Goal: Task Accomplishment & Management: Complete application form

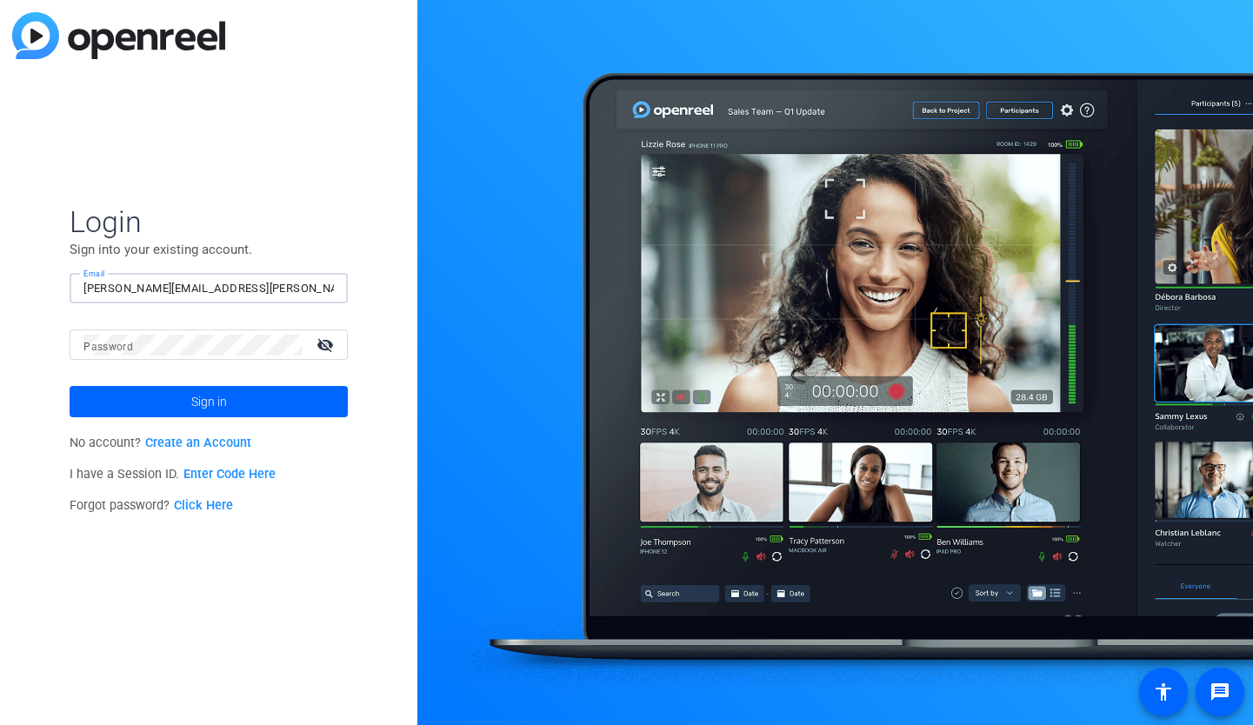
type input "marta.saputo@uhc.com"
click at [203, 450] on link "Create an Account" at bounding box center [198, 443] width 106 height 15
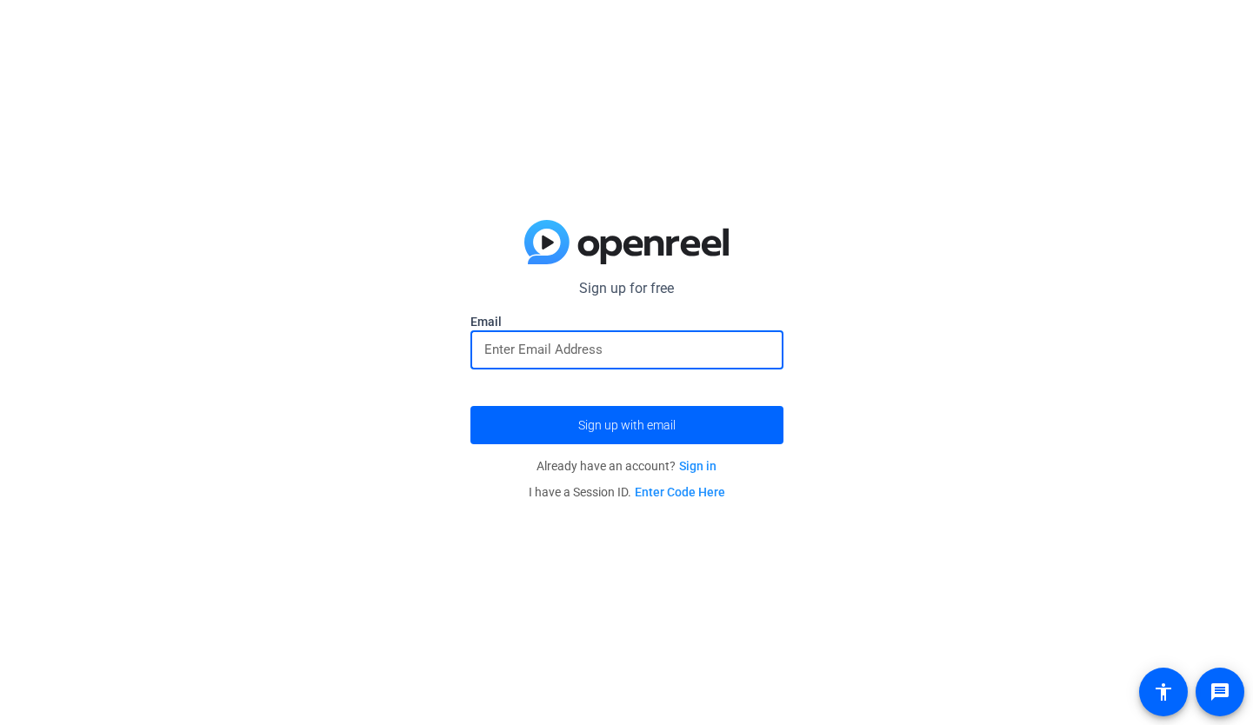
click at [570, 350] on input "email" at bounding box center [626, 349] width 285 height 21
type input "marta.saputo@uhc.com"
click at [626, 425] on button "Sign up with email" at bounding box center [627, 425] width 313 height 38
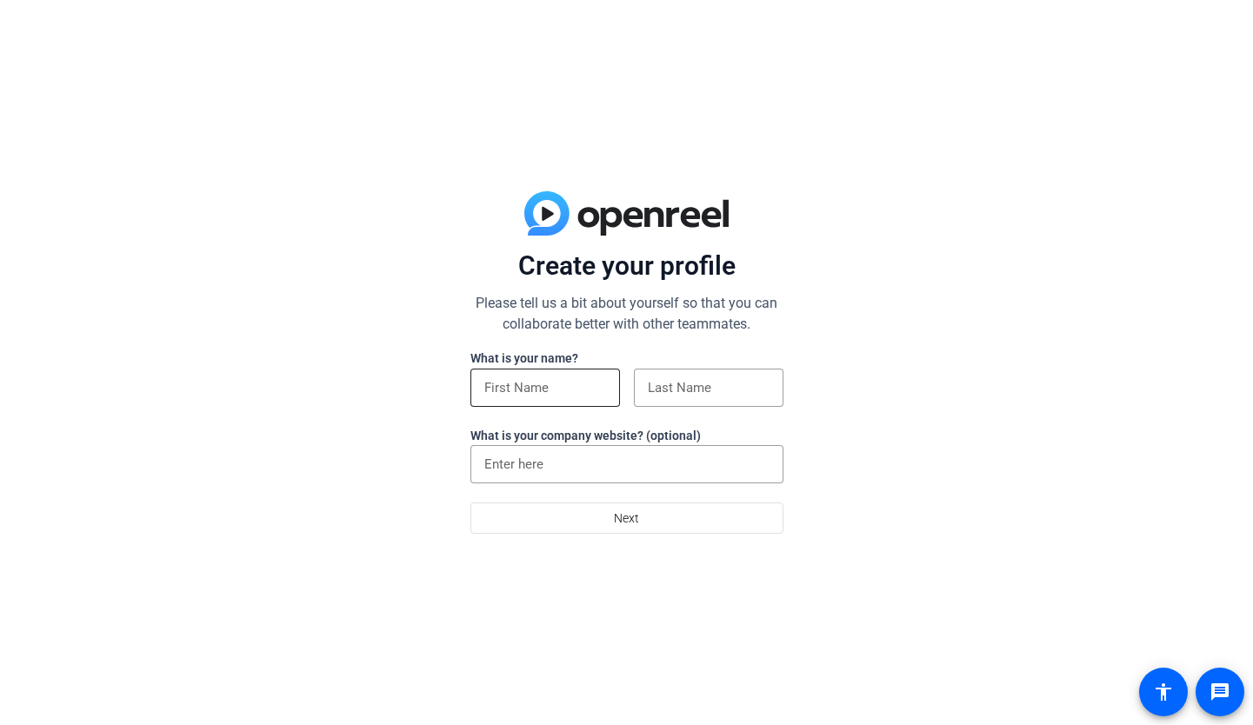
click at [551, 391] on input at bounding box center [545, 387] width 122 height 21
type input "m"
type input "Marta"
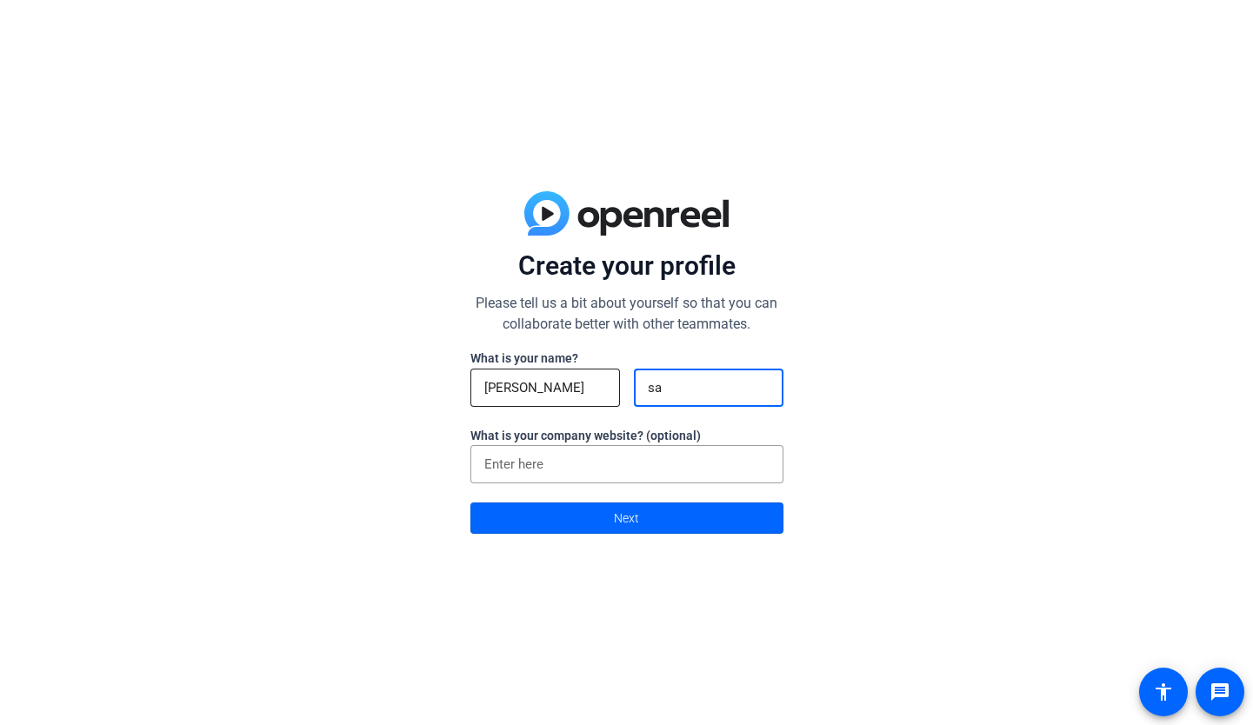
type input "s"
type input "Saputo"
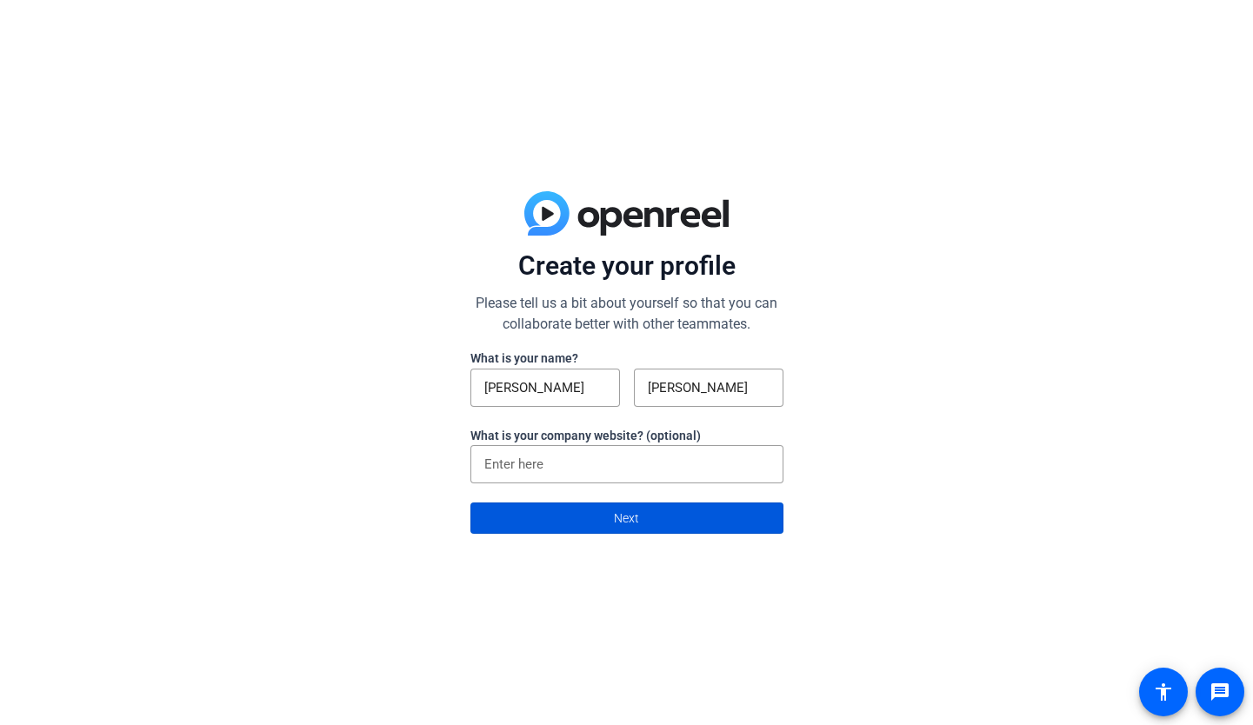
click at [559, 523] on span at bounding box center [626, 518] width 311 height 42
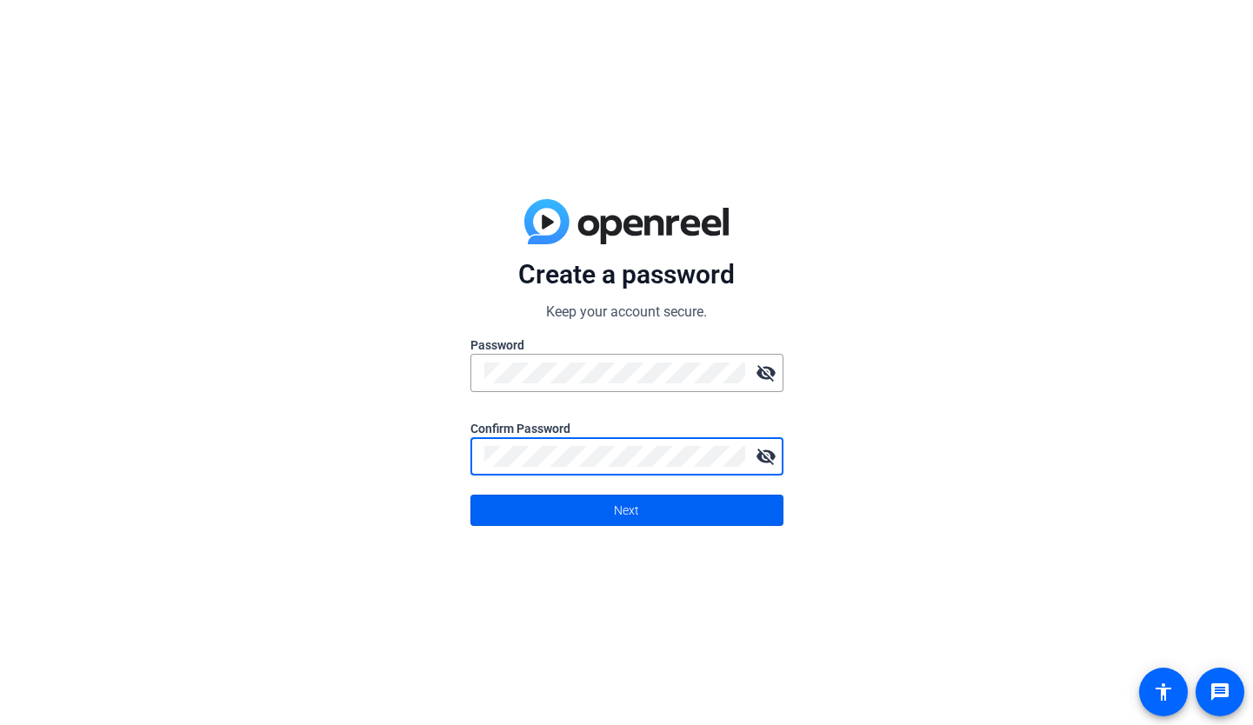
click at [598, 519] on span at bounding box center [626, 511] width 311 height 42
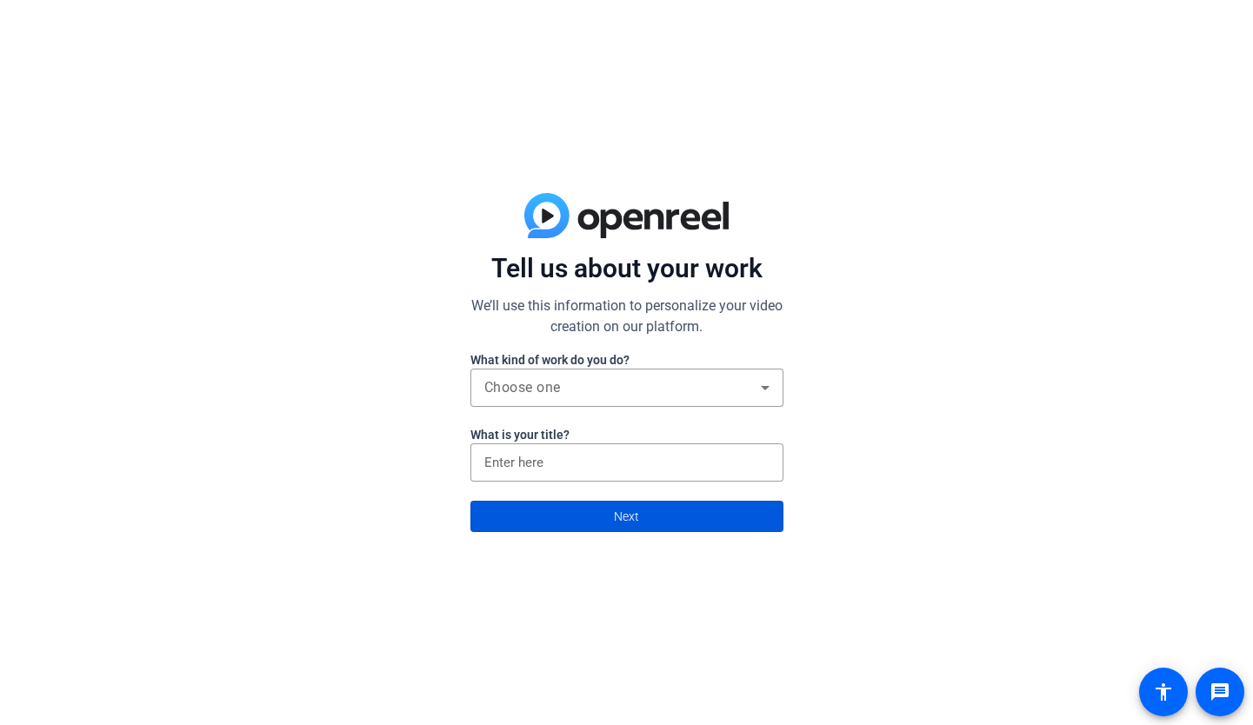
click at [610, 516] on span at bounding box center [626, 517] width 311 height 42
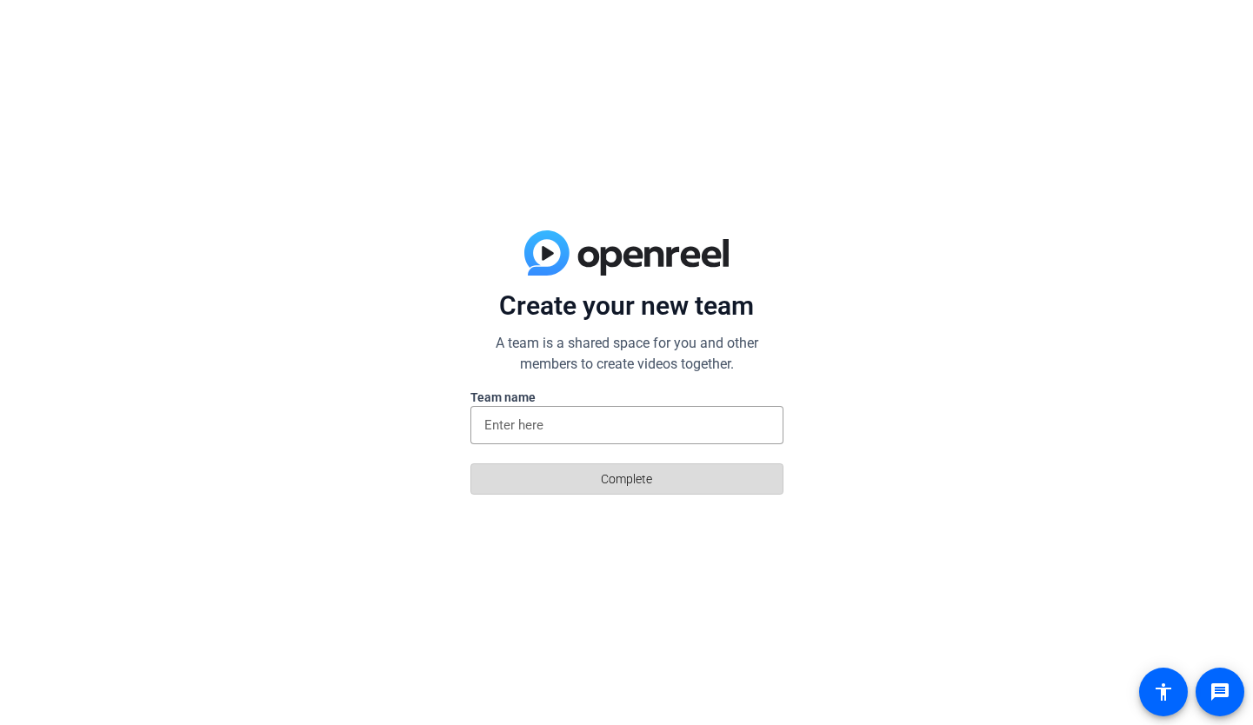
click at [613, 470] on span "Complete" at bounding box center [626, 479] width 51 height 33
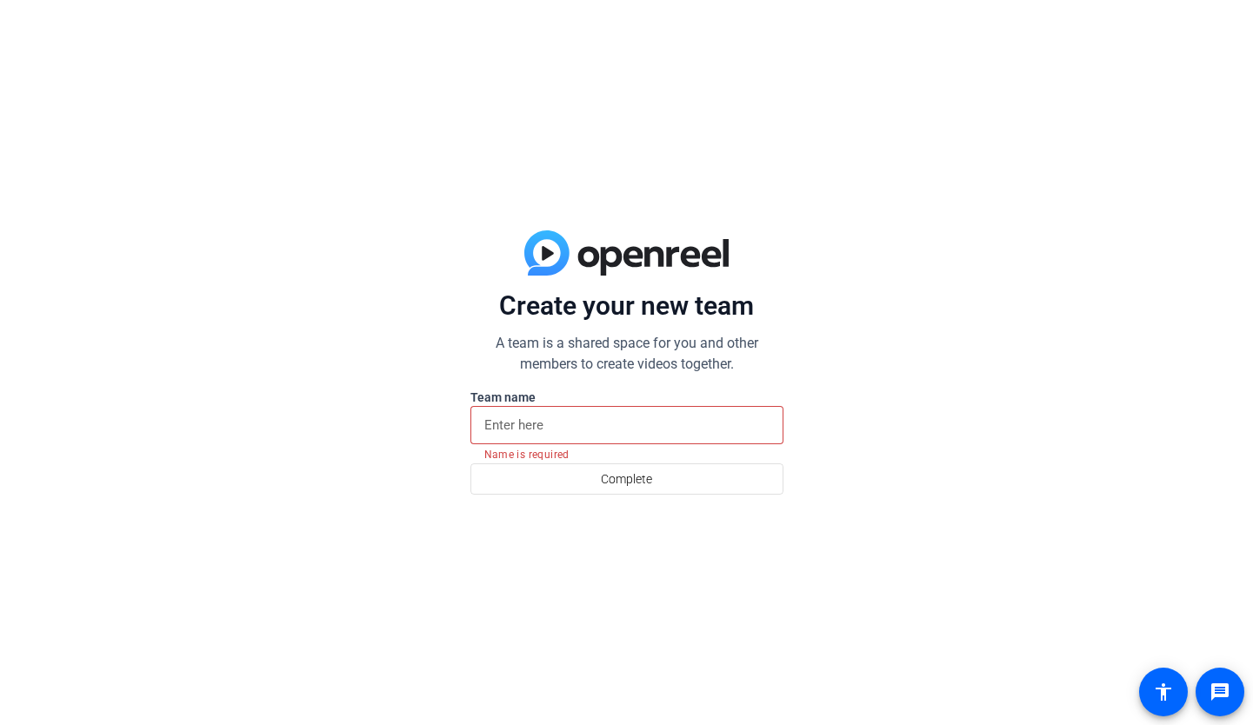
click at [591, 440] on div at bounding box center [626, 425] width 285 height 38
click at [589, 410] on div at bounding box center [626, 425] width 285 height 38
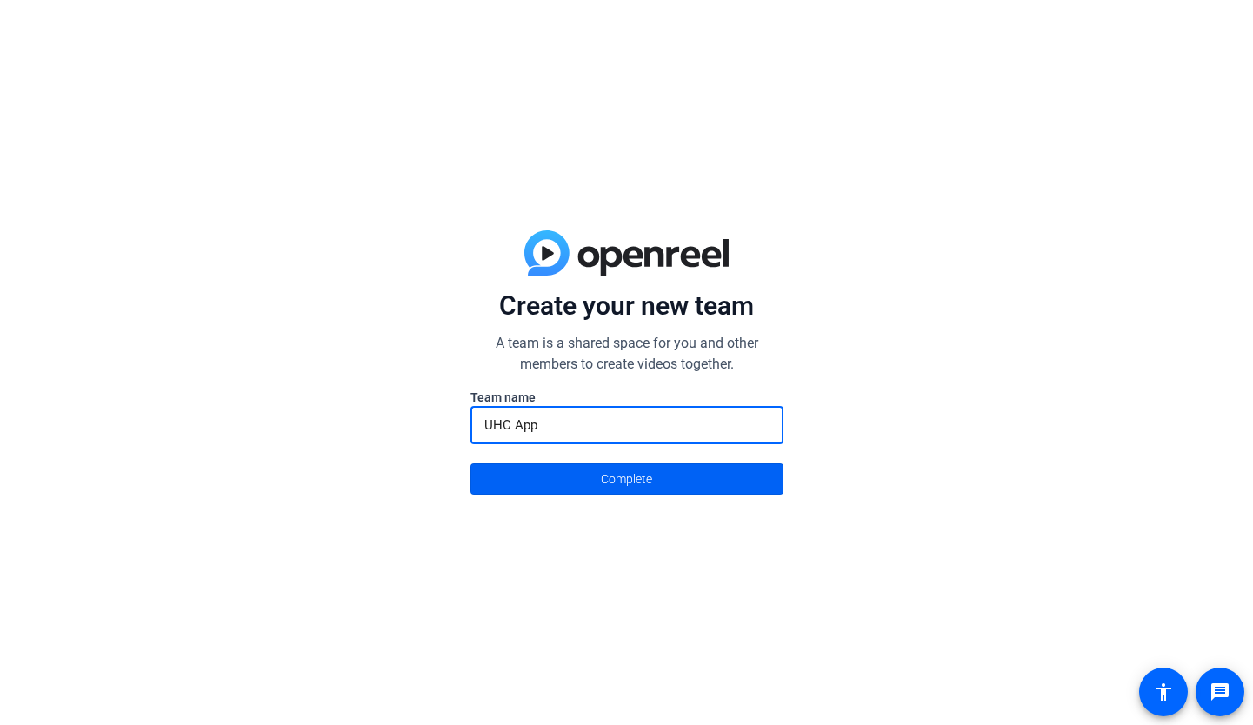
type input "UHC App"
click at [634, 482] on span "Complete" at bounding box center [626, 479] width 51 height 33
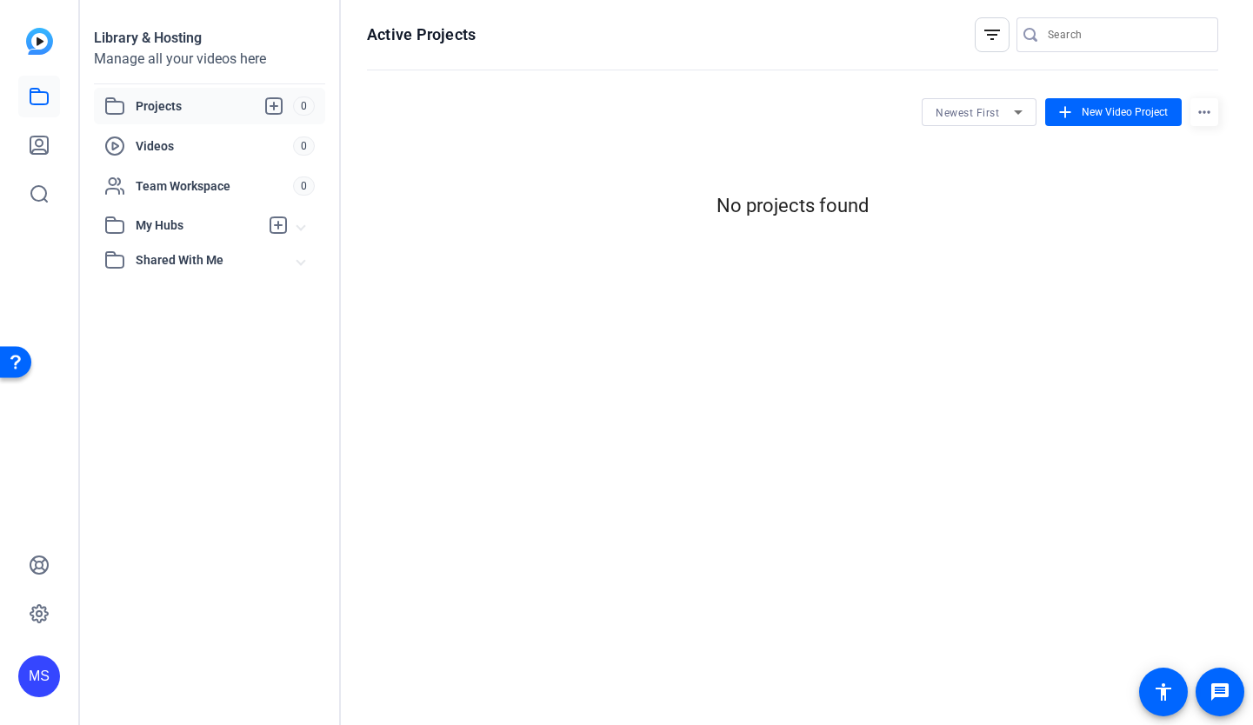
click at [170, 245] on mat-expansion-panel-header "Shared With Me" at bounding box center [209, 260] width 231 height 35
click at [170, 213] on mat-expansion-panel-header "My Hubs" at bounding box center [209, 225] width 231 height 35
click at [166, 181] on span "Team Workspace" at bounding box center [214, 185] width 157 height 17
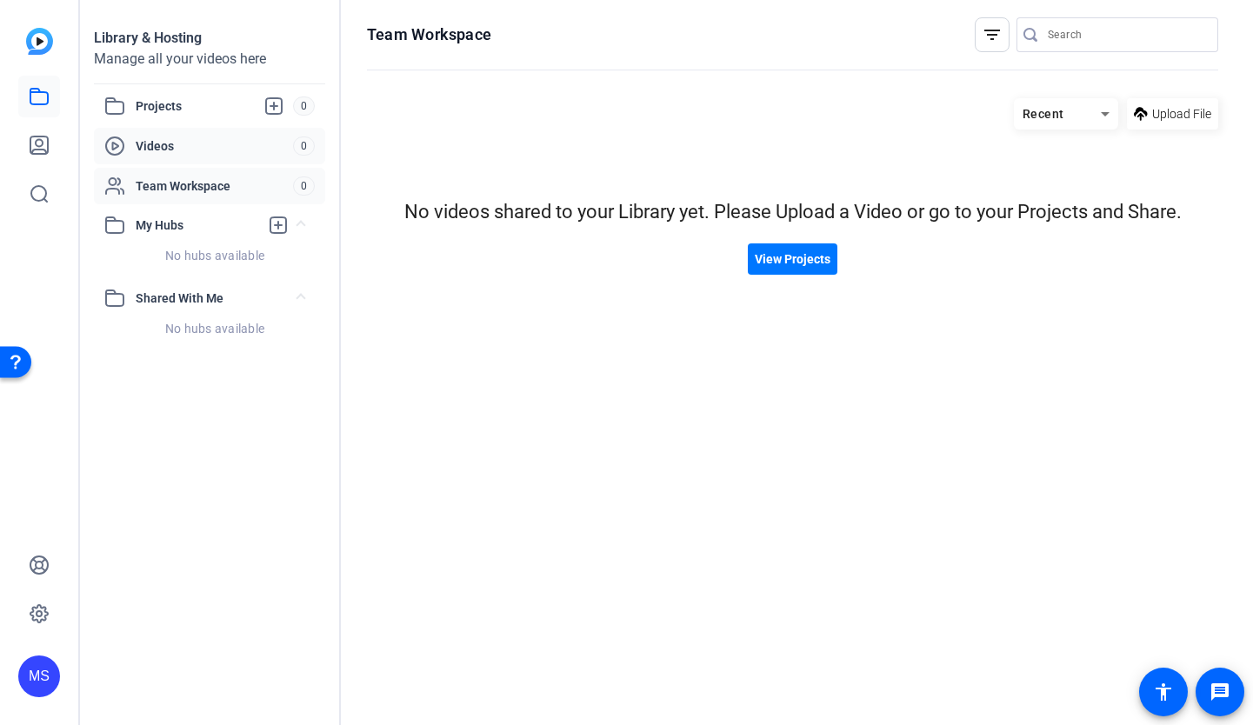
click at [176, 153] on span "Videos" at bounding box center [214, 145] width 157 height 17
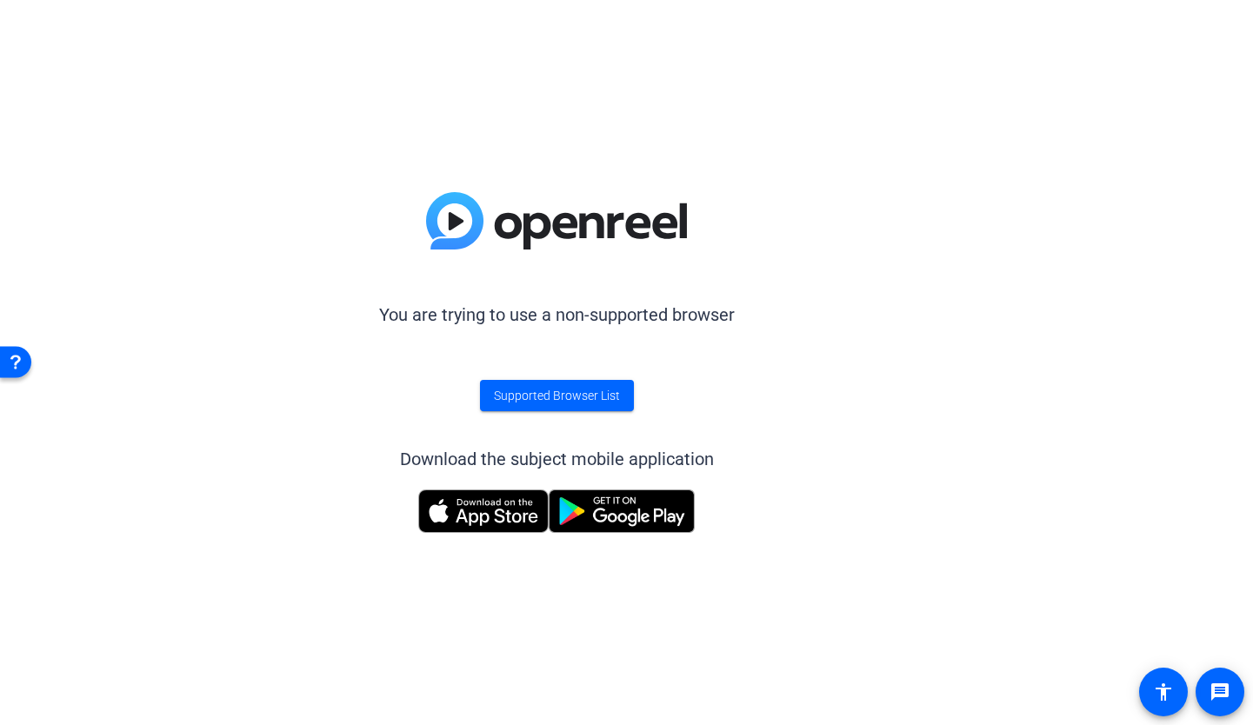
click at [493, 317] on p "You are trying to use a non-supported browser" at bounding box center [557, 315] width 356 height 26
